Goal: Browse casually: Explore the website without a specific task or goal

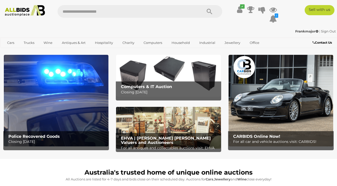
click at [172, 139] on b "EHVA | Evans Hastings Valuers and Auctioneers" at bounding box center [166, 140] width 90 height 9
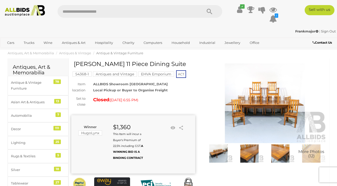
click at [150, 64] on h1 "[PERSON_NAME] 11 Piece Dining Suite" at bounding box center [134, 64] width 120 height 6
